Goal: Obtain resource: Obtain resource

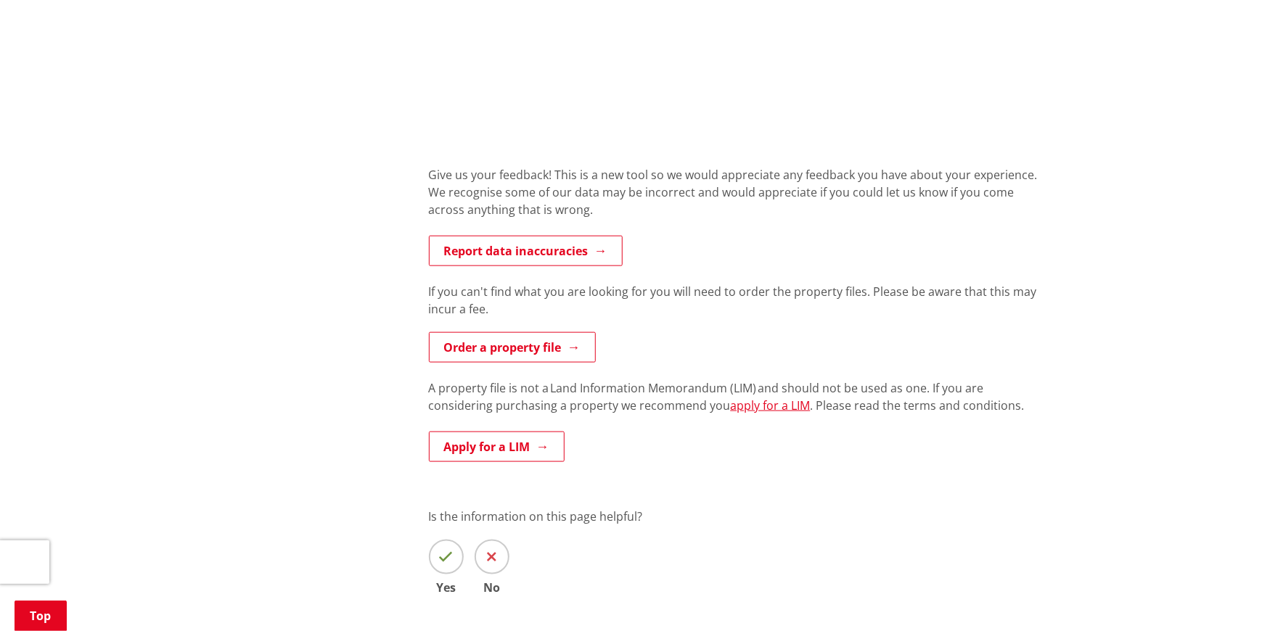
scroll to position [725, 0]
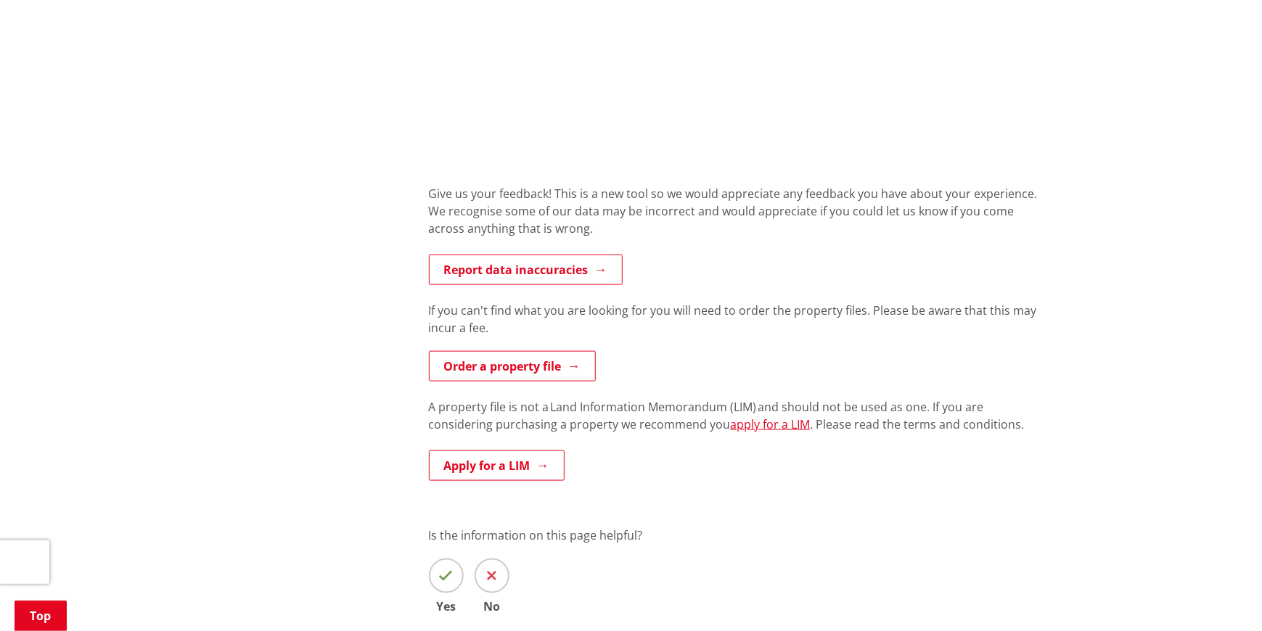
click at [634, 483] on div "Search for information from a property file online! The information contained i…" at bounding box center [738, 135] width 640 height 1134
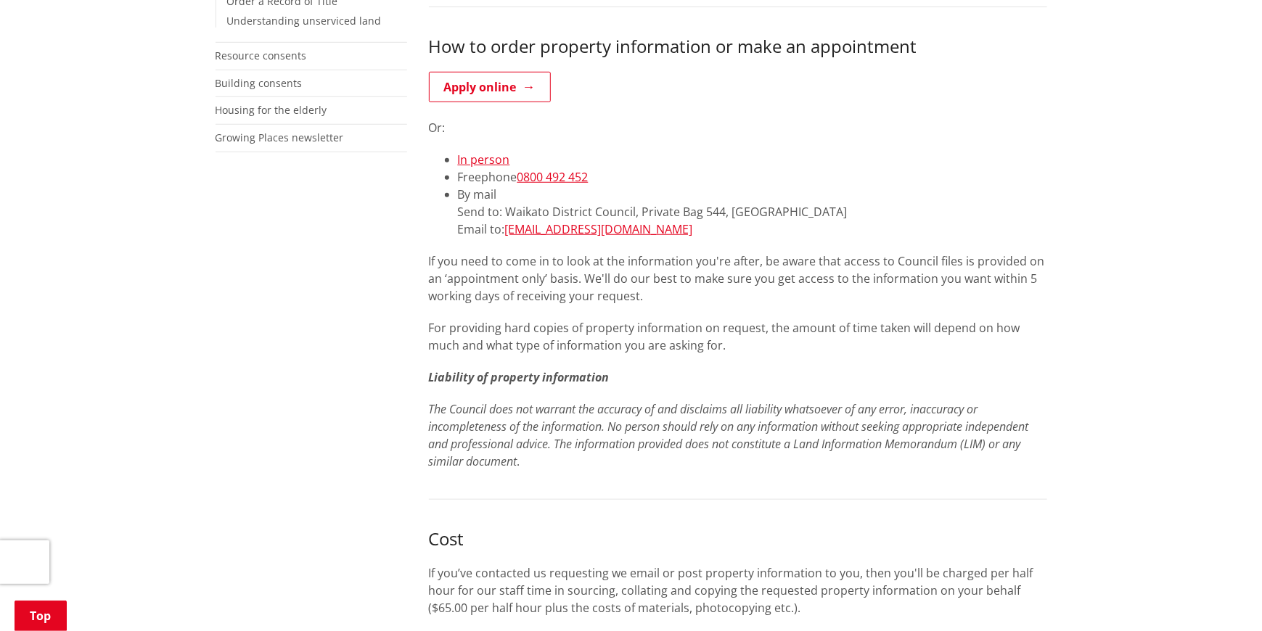
scroll to position [218, 0]
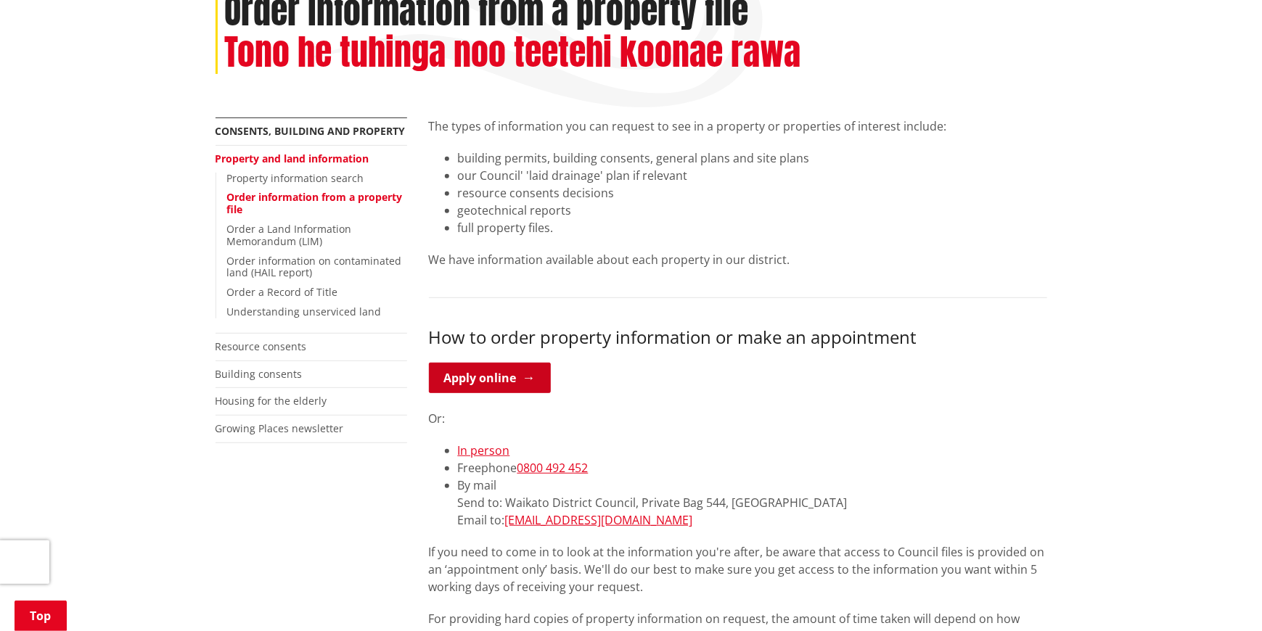
click at [463, 384] on link "Apply online" at bounding box center [490, 378] width 122 height 30
